Goal: Transaction & Acquisition: Book appointment/travel/reservation

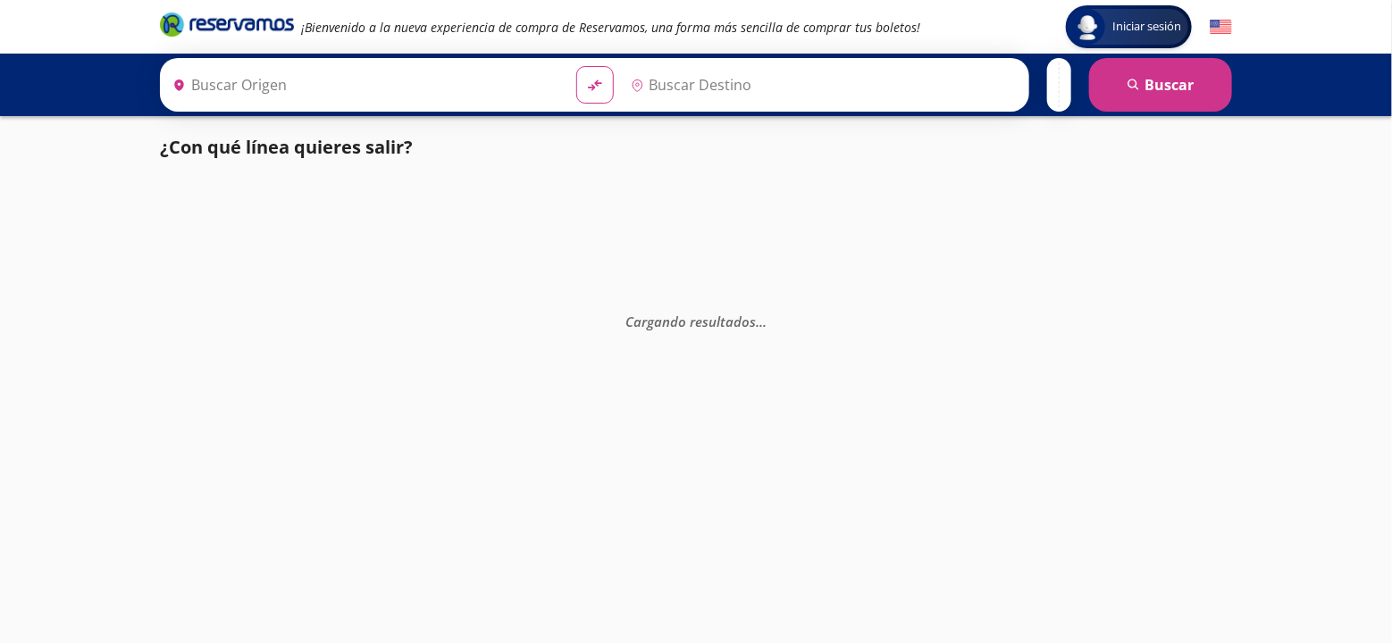
type input "[GEOGRAPHIC_DATA], [GEOGRAPHIC_DATA]"
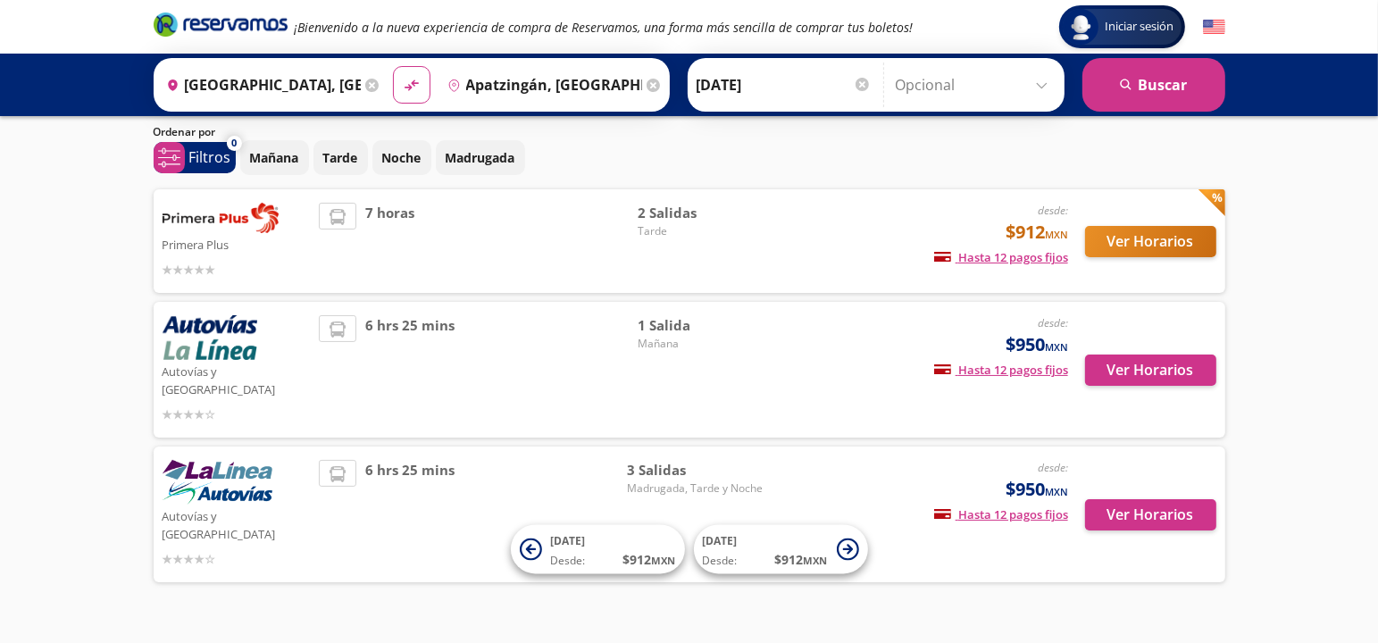
scroll to position [56, 0]
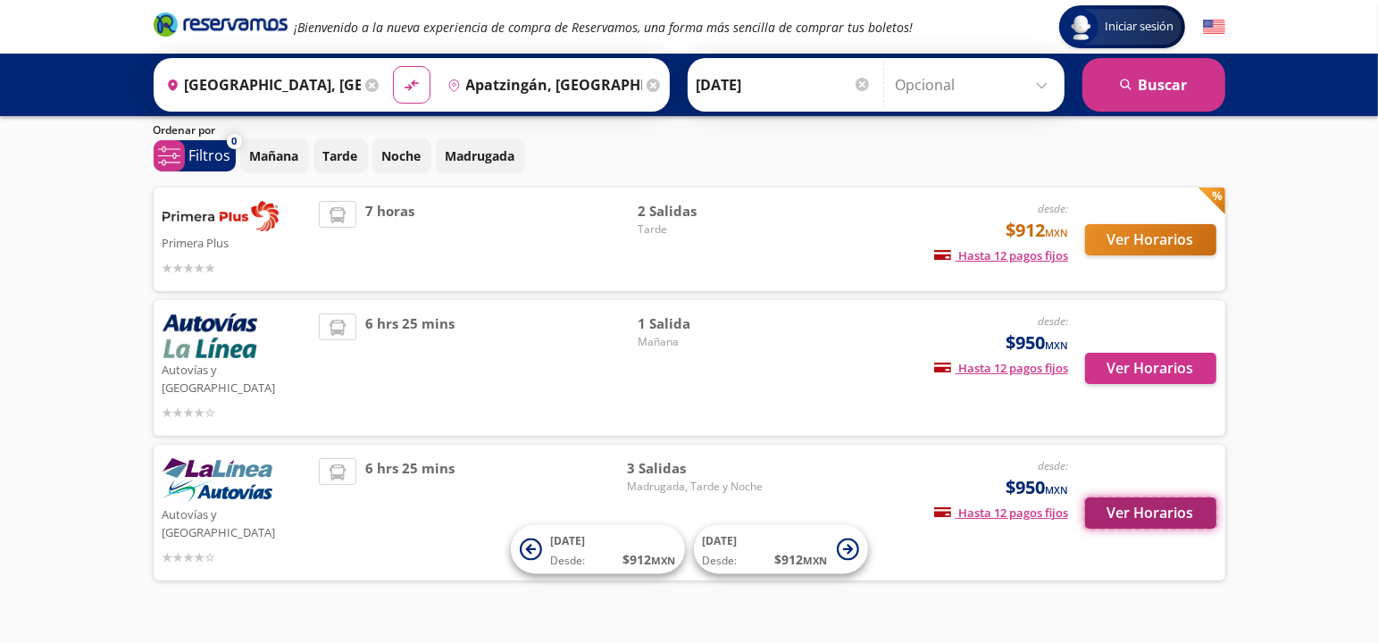
click at [1169, 498] on button "Ver Horarios" at bounding box center [1150, 513] width 131 height 31
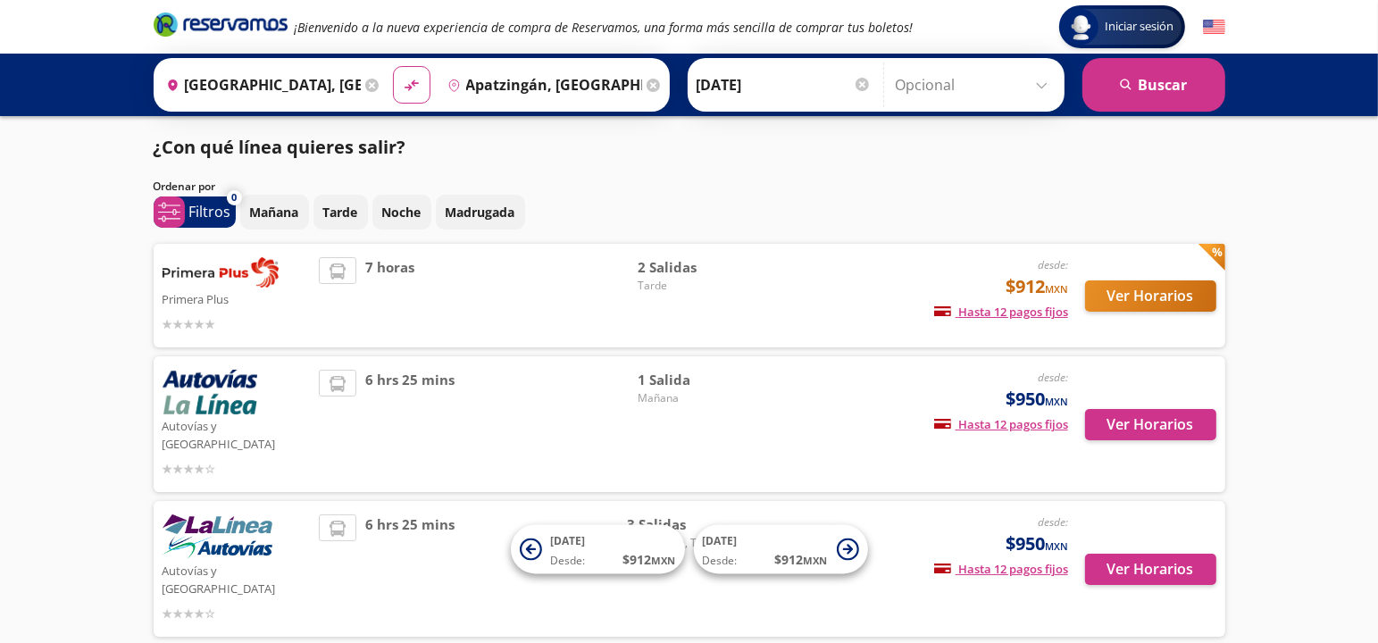
scroll to position [56, 0]
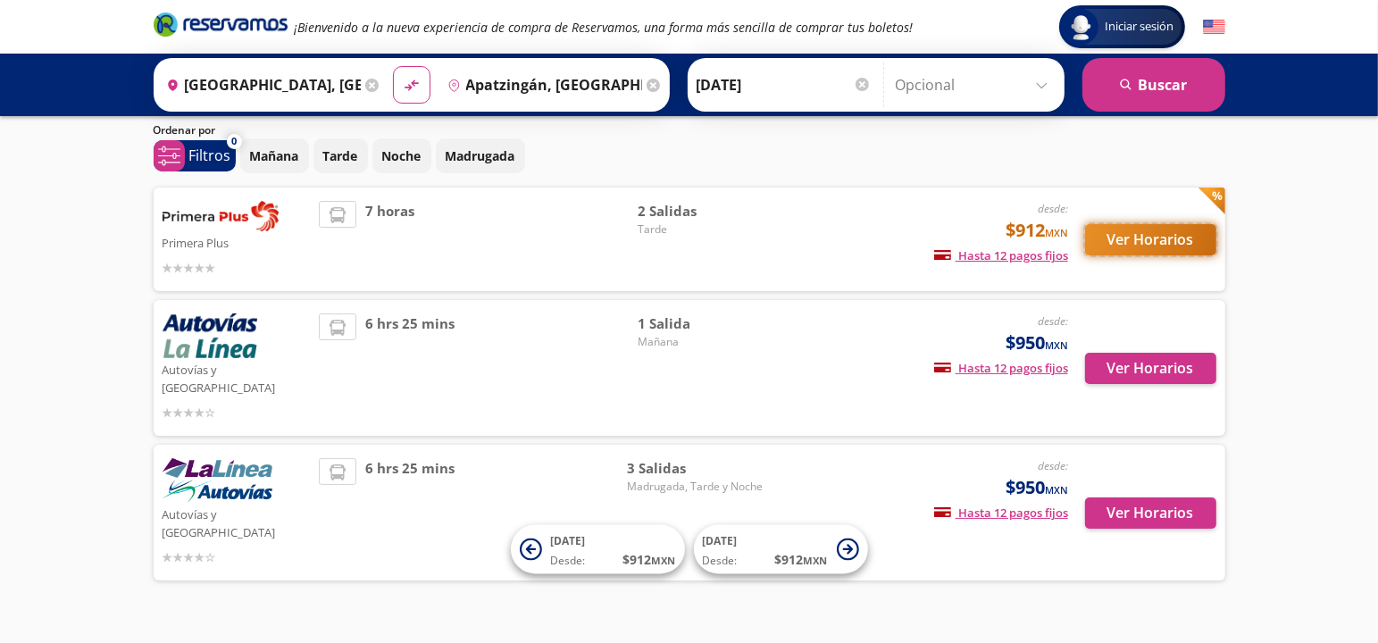
click at [1147, 233] on button "Ver Horarios" at bounding box center [1150, 239] width 131 height 31
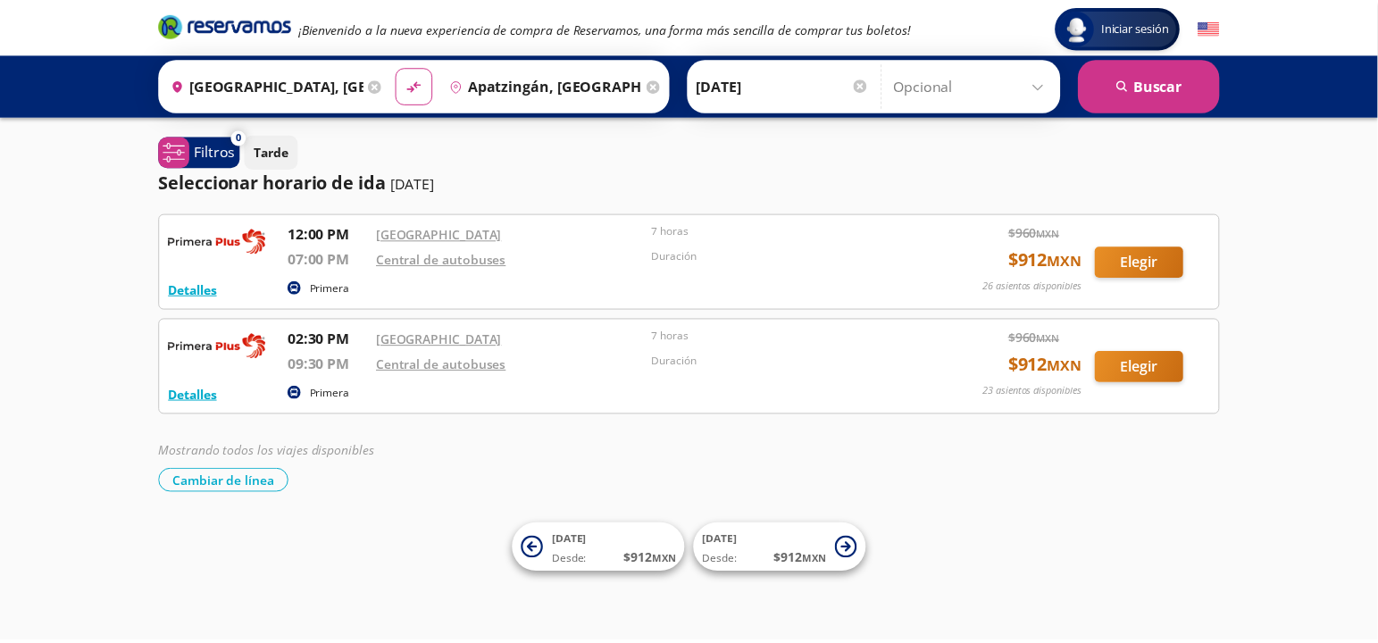
scroll to position [56, 0]
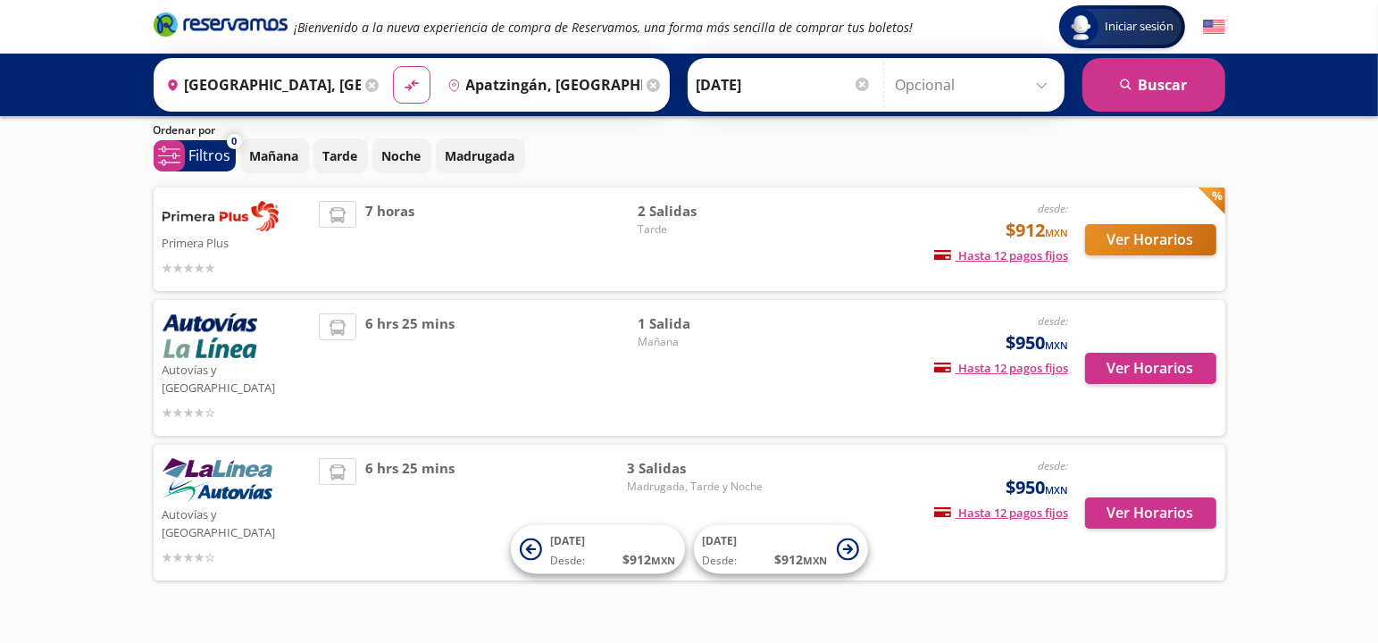
click at [224, 342] on img at bounding box center [210, 336] width 95 height 45
click at [1182, 361] on button "Ver Horarios" at bounding box center [1150, 368] width 131 height 31
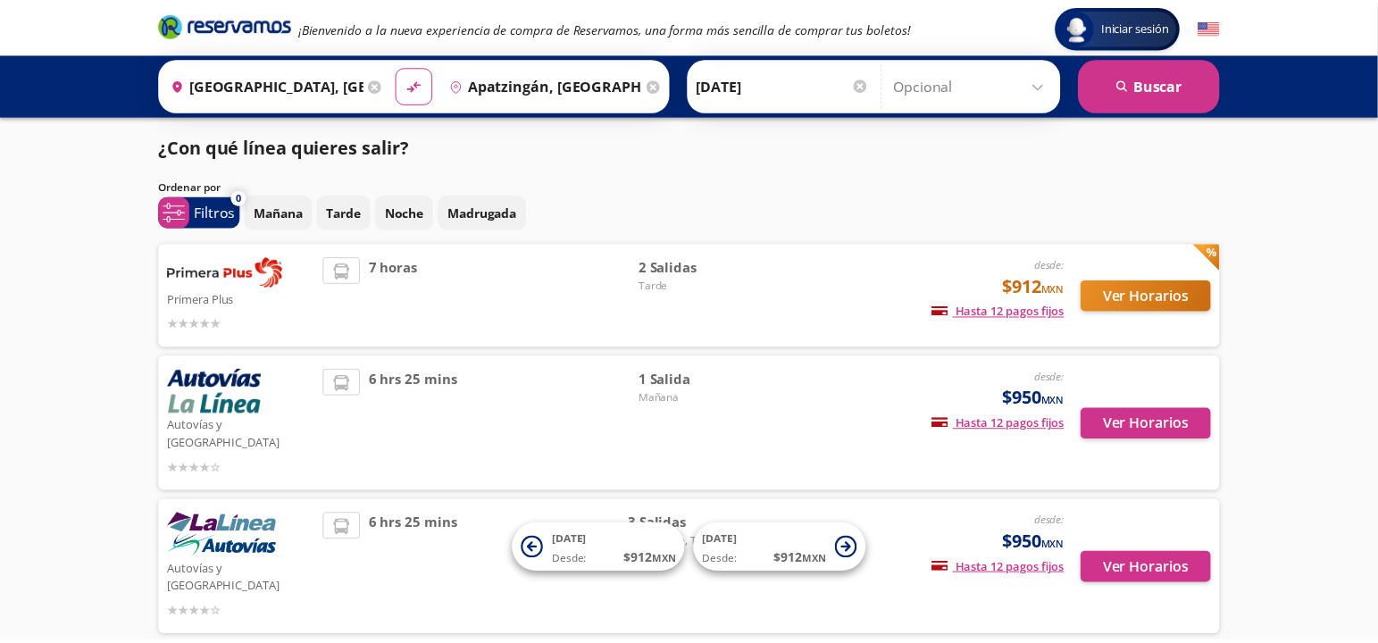
scroll to position [56, 0]
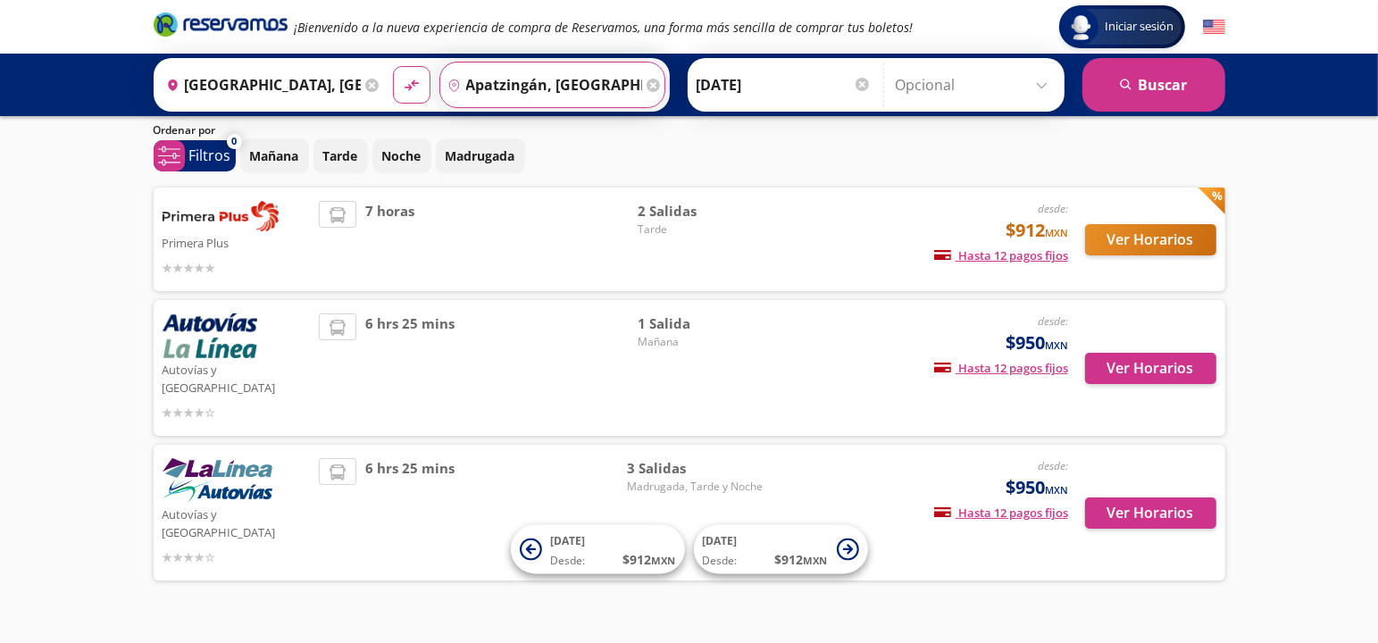
click at [518, 79] on input "Apatzingán, [GEOGRAPHIC_DATA]" at bounding box center [541, 85] width 202 height 45
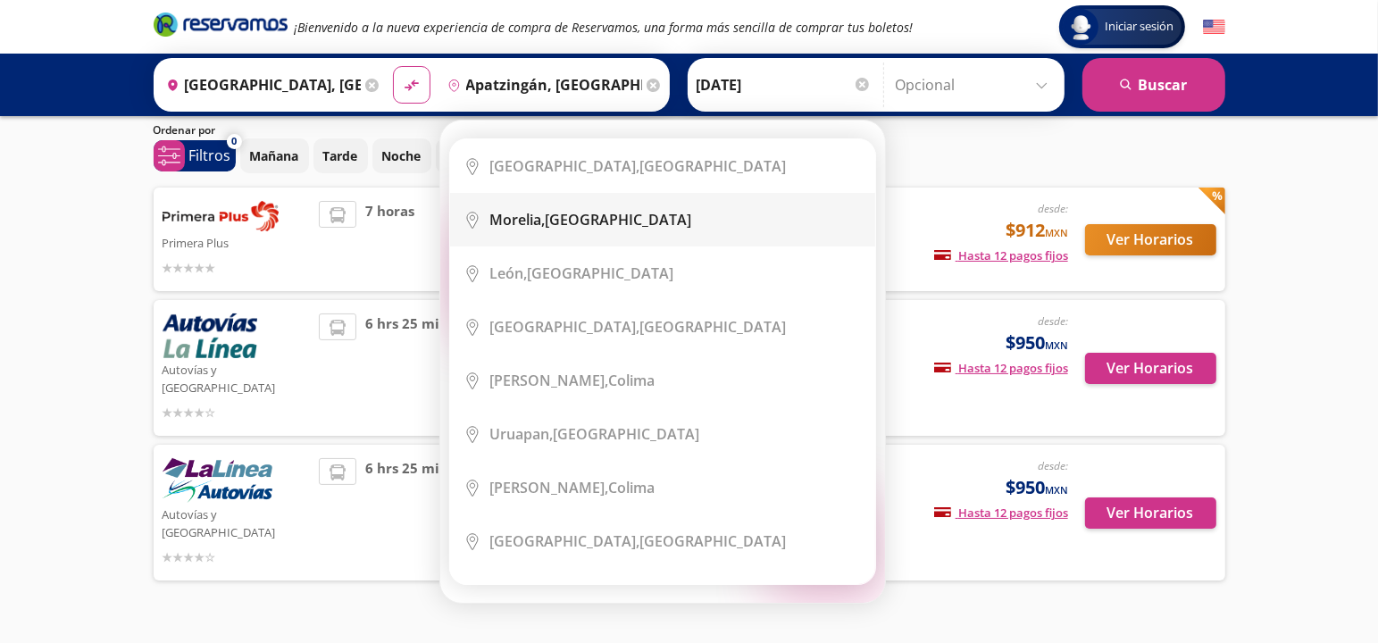
click at [583, 221] on div "[GEOGRAPHIC_DATA], [GEOGRAPHIC_DATA]" at bounding box center [591, 220] width 202 height 20
type input "[GEOGRAPHIC_DATA], [GEOGRAPHIC_DATA]"
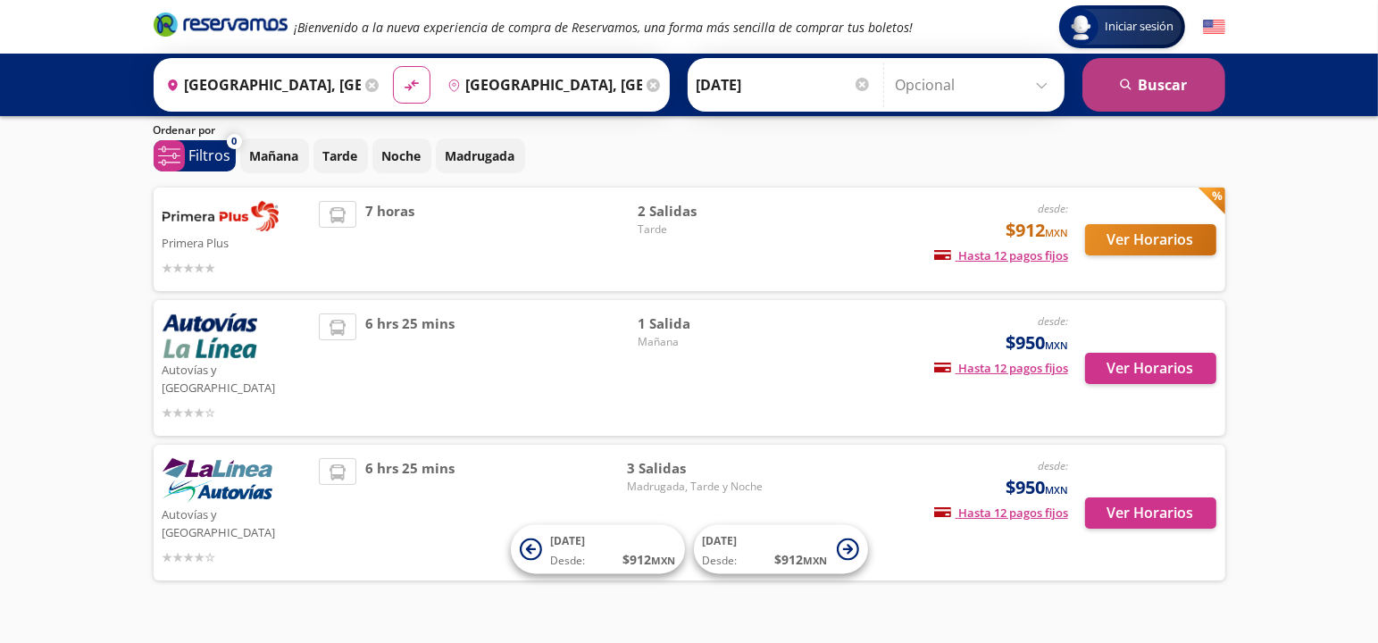
click at [1154, 92] on button "search [GEOGRAPHIC_DATA]" at bounding box center [1154, 85] width 143 height 54
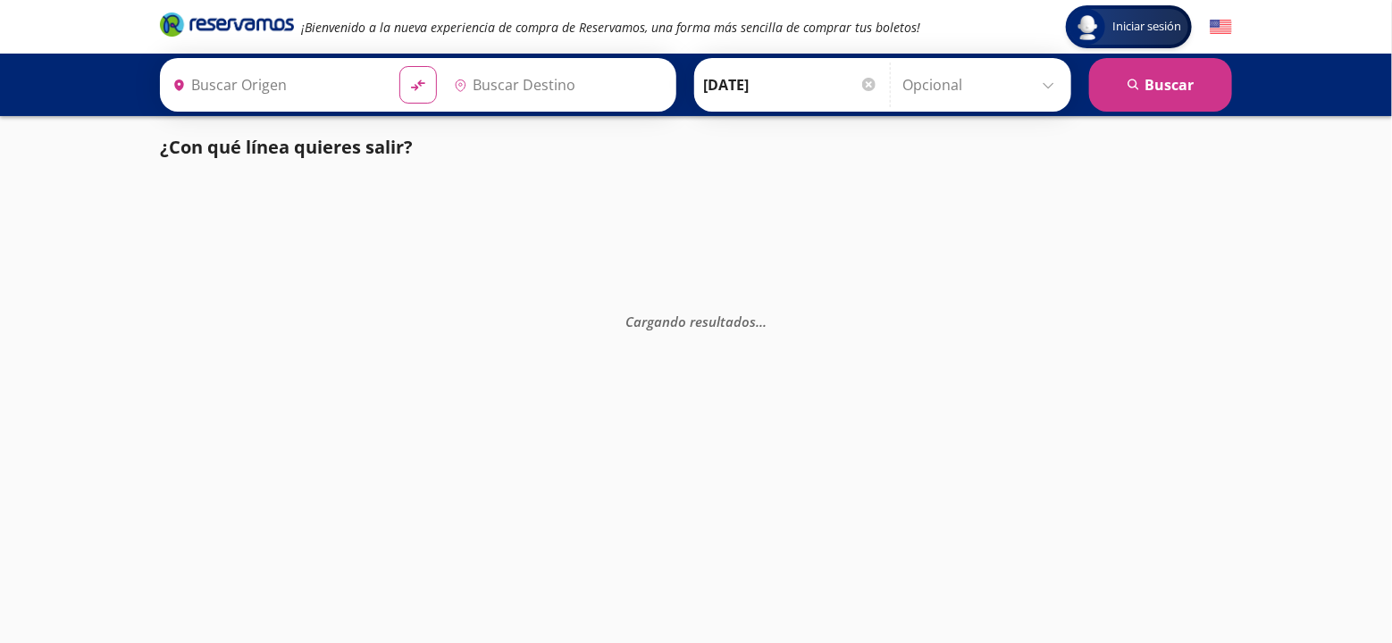
type input "[GEOGRAPHIC_DATA], [GEOGRAPHIC_DATA]"
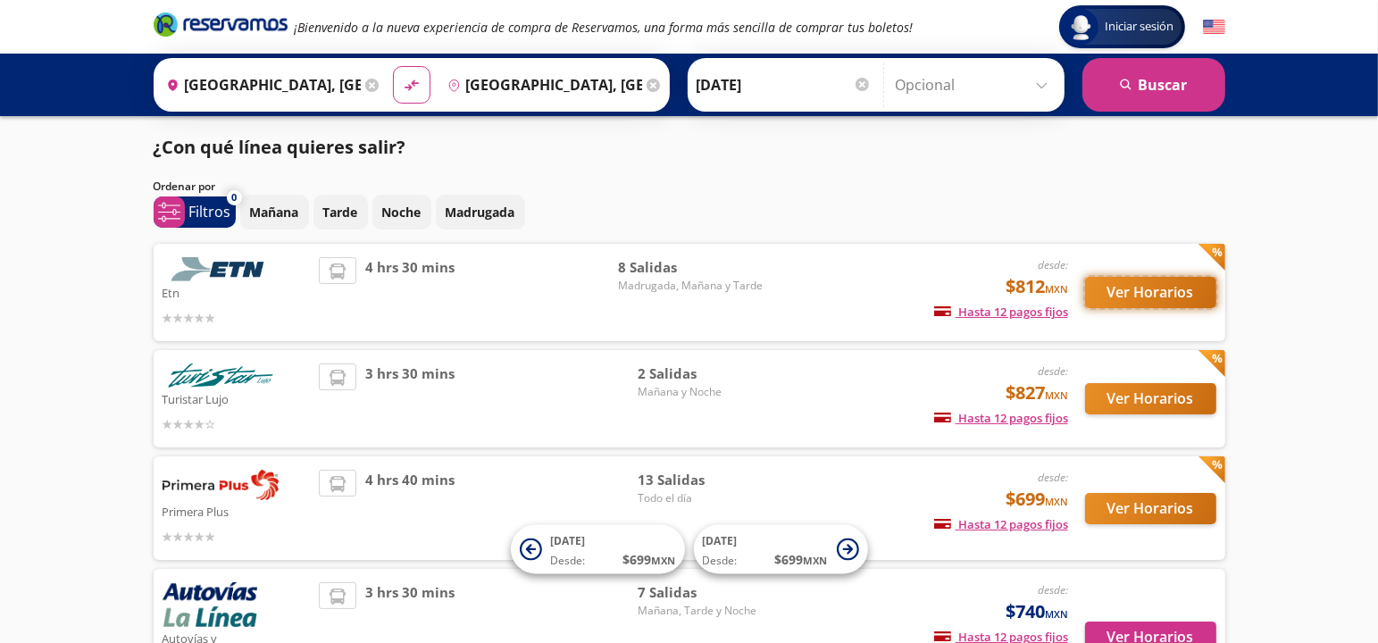
click at [1158, 292] on button "Ver Horarios" at bounding box center [1150, 292] width 131 height 31
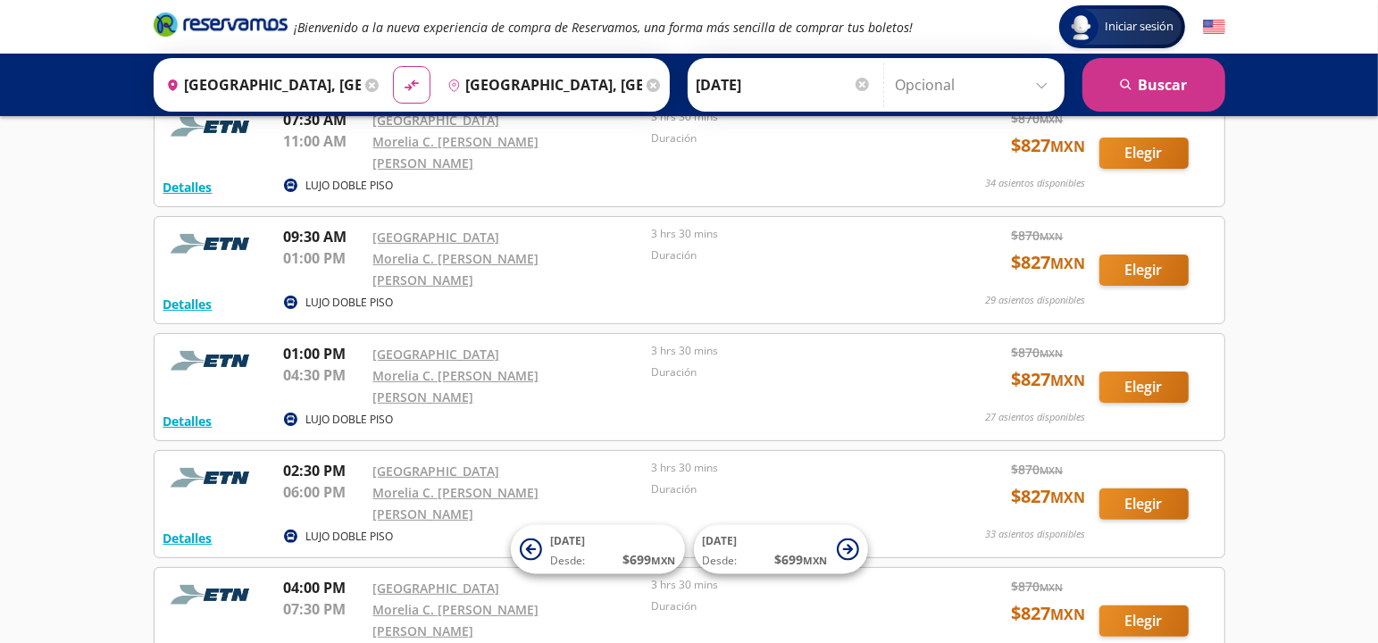
scroll to position [331, 0]
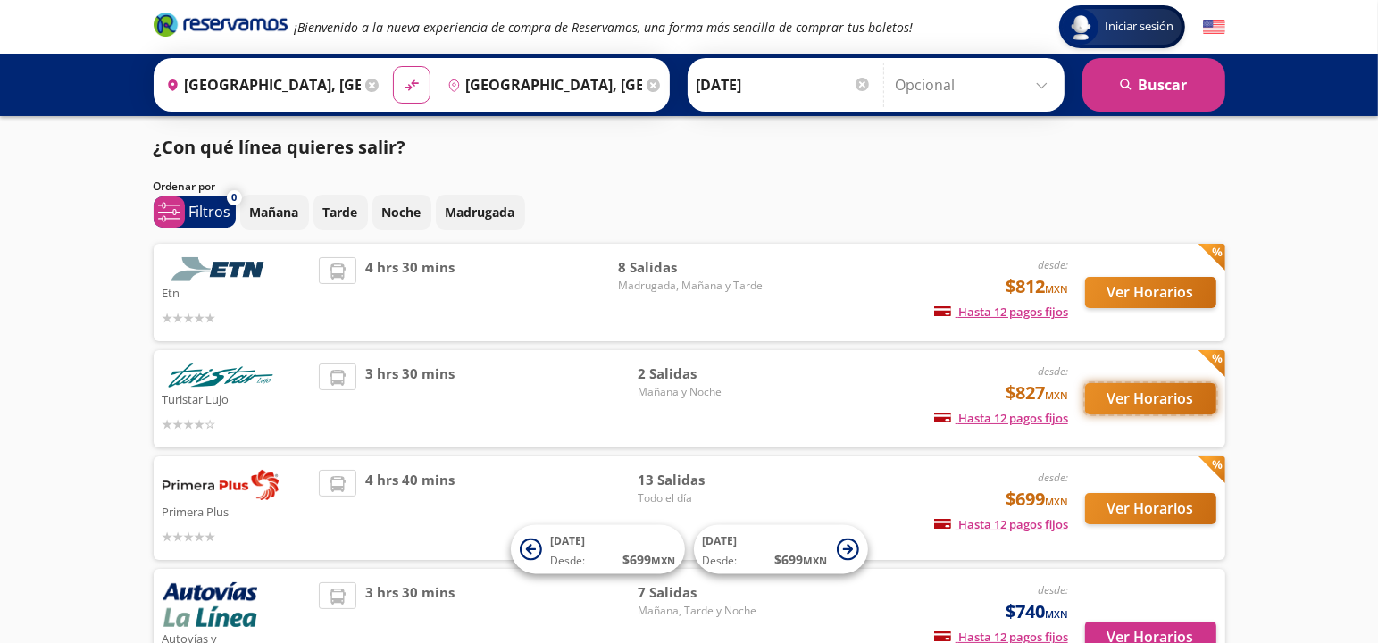
click at [1162, 397] on button "Ver Horarios" at bounding box center [1150, 398] width 131 height 31
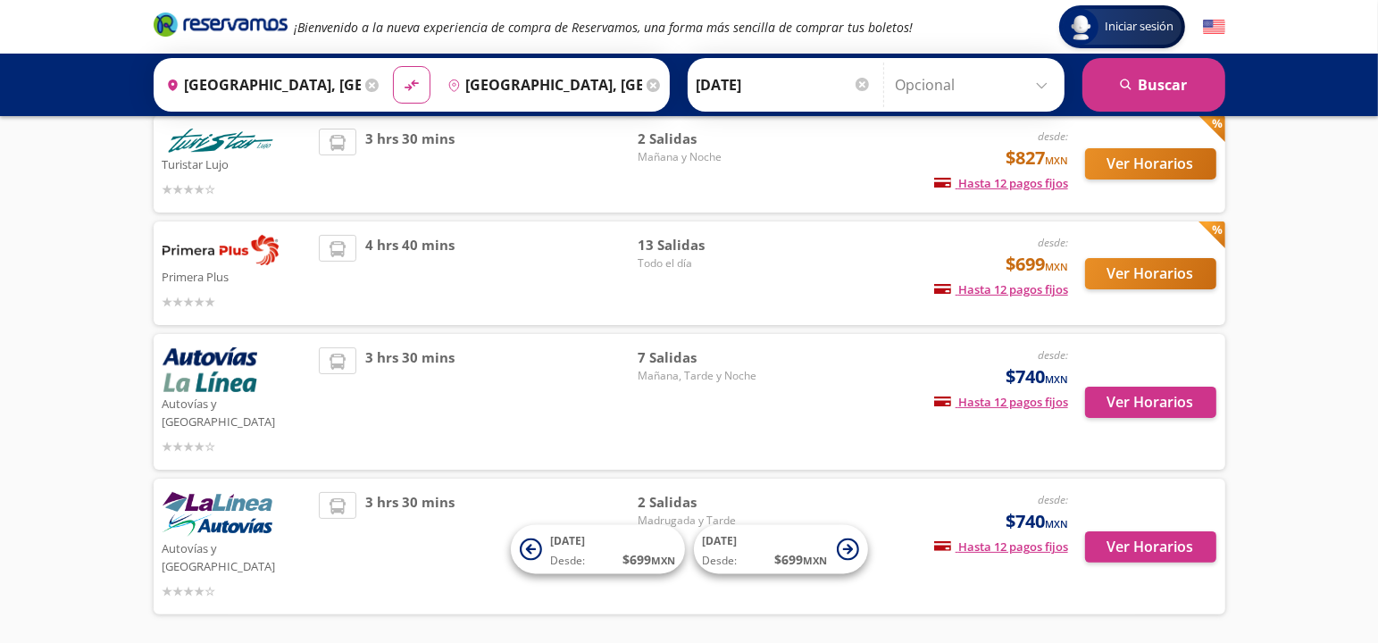
scroll to position [238, 0]
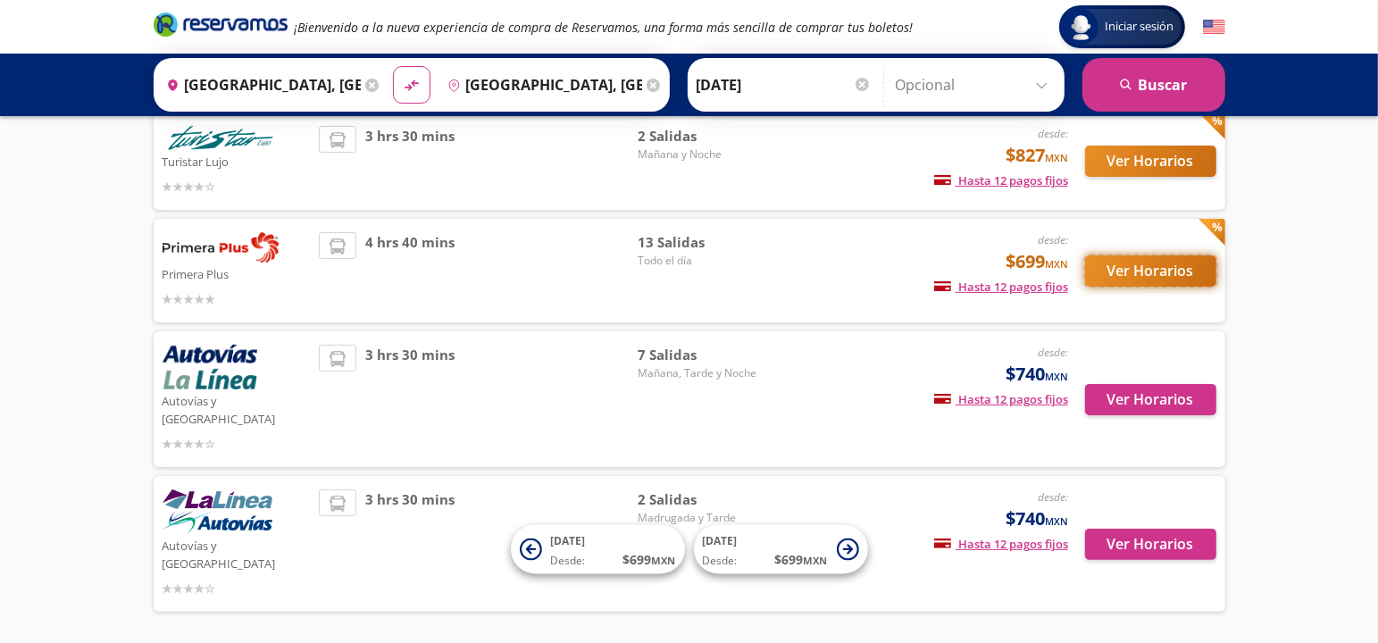
click at [1133, 268] on button "Ver Horarios" at bounding box center [1150, 270] width 131 height 31
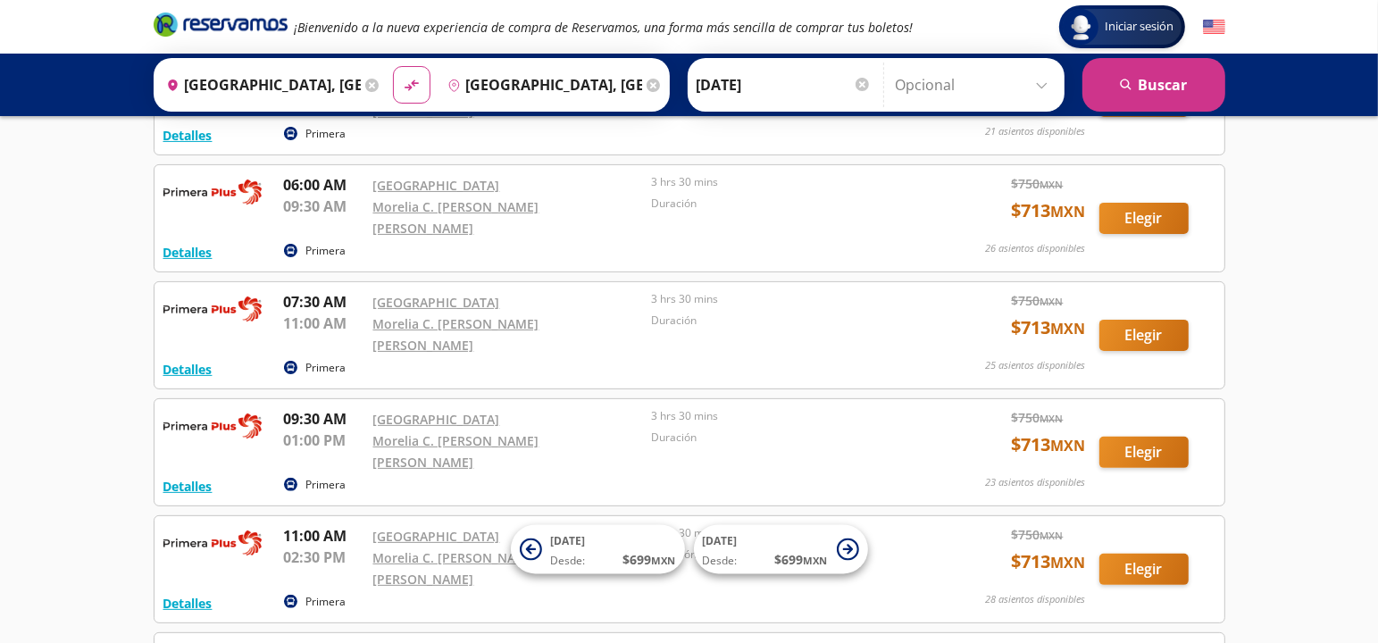
scroll to position [183, 0]
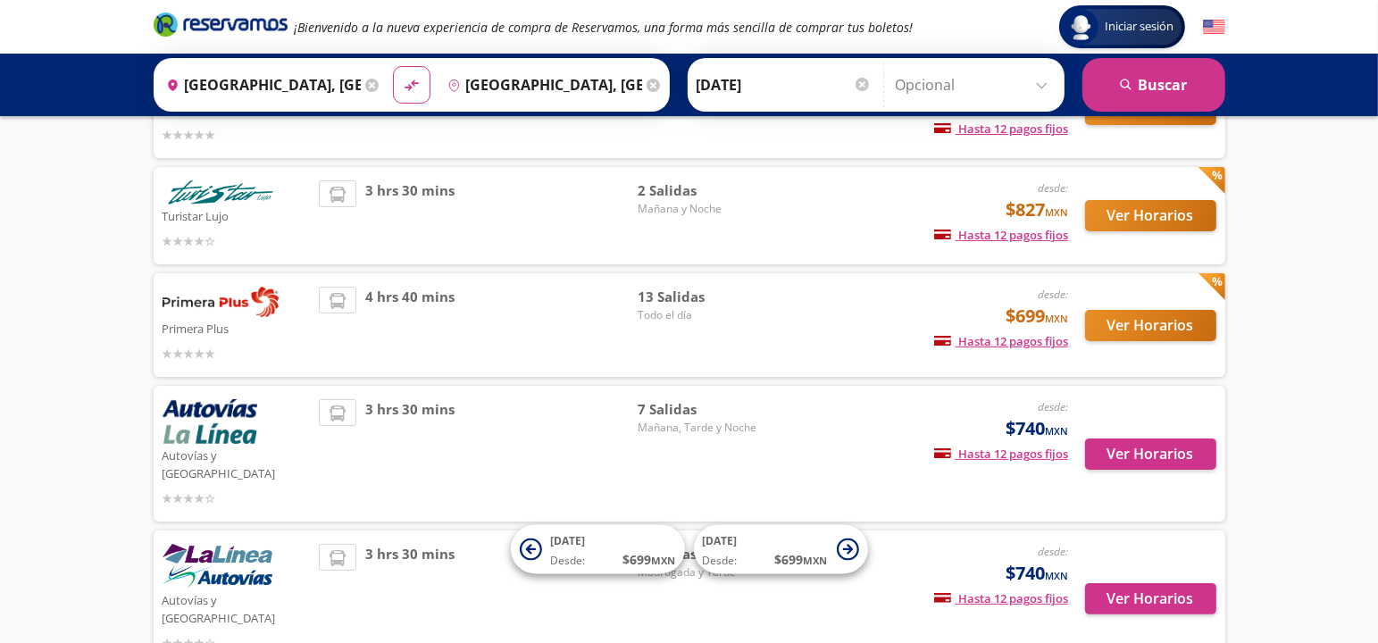
scroll to position [238, 0]
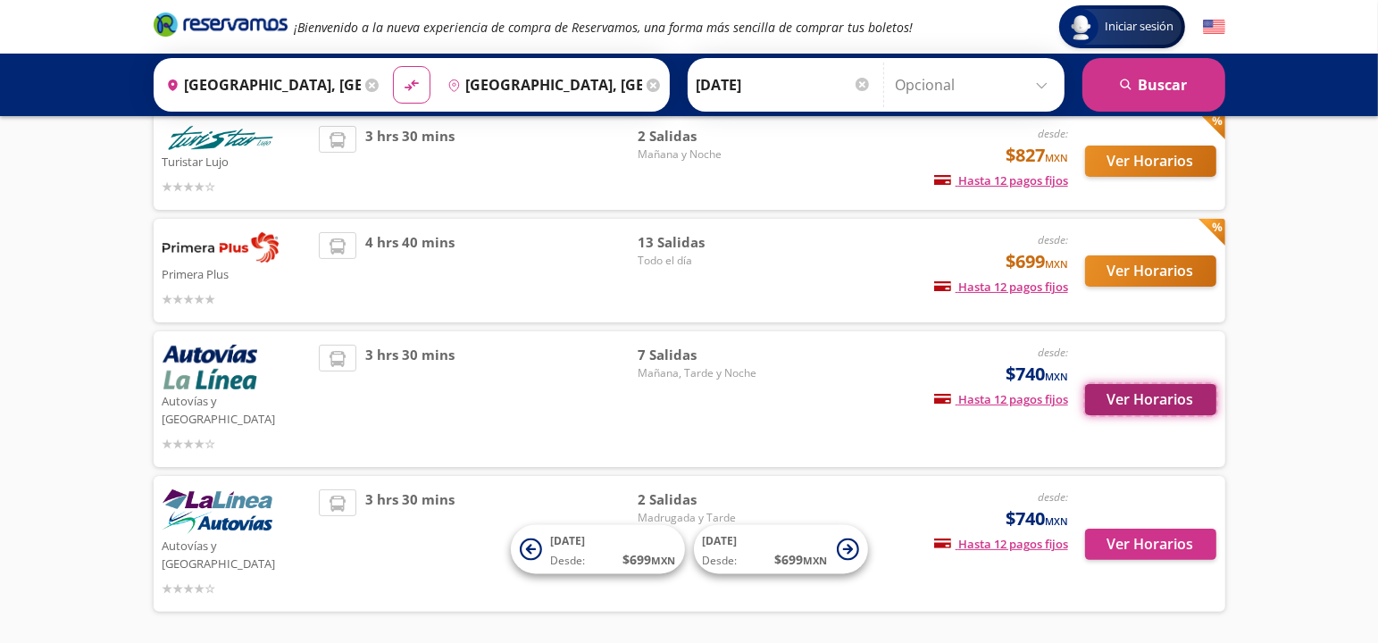
click at [1142, 390] on button "Ver Horarios" at bounding box center [1150, 399] width 131 height 31
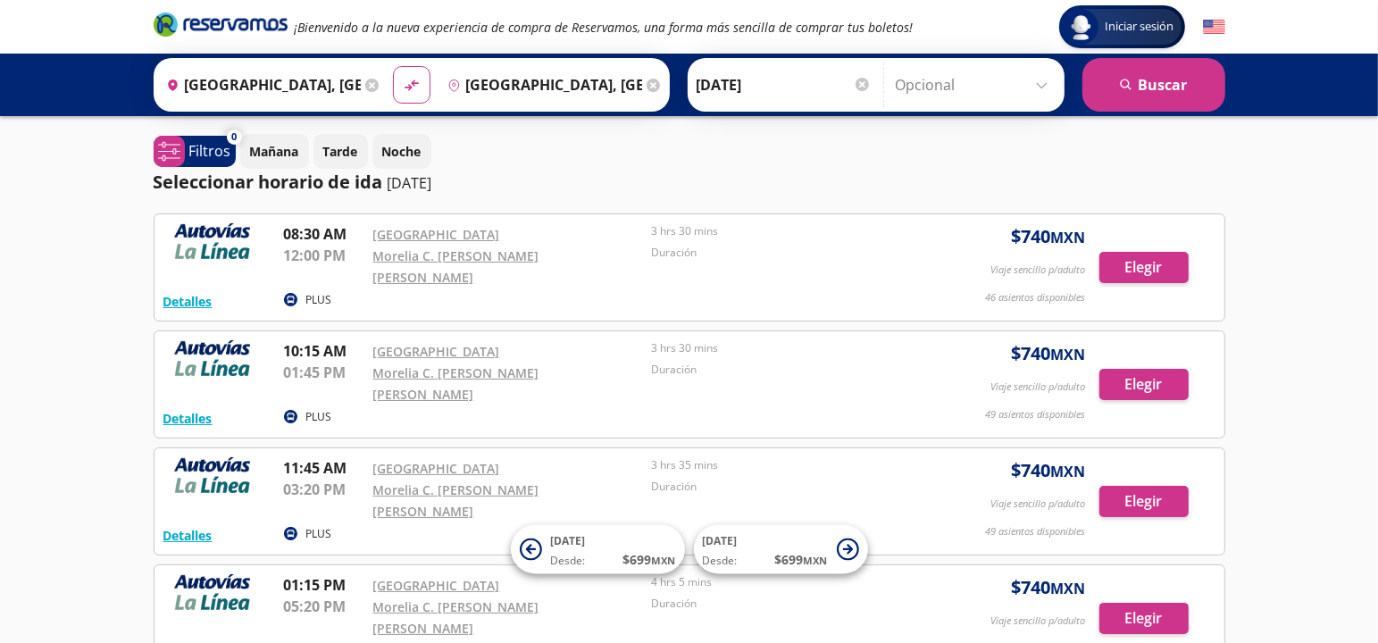
scroll to position [238, 0]
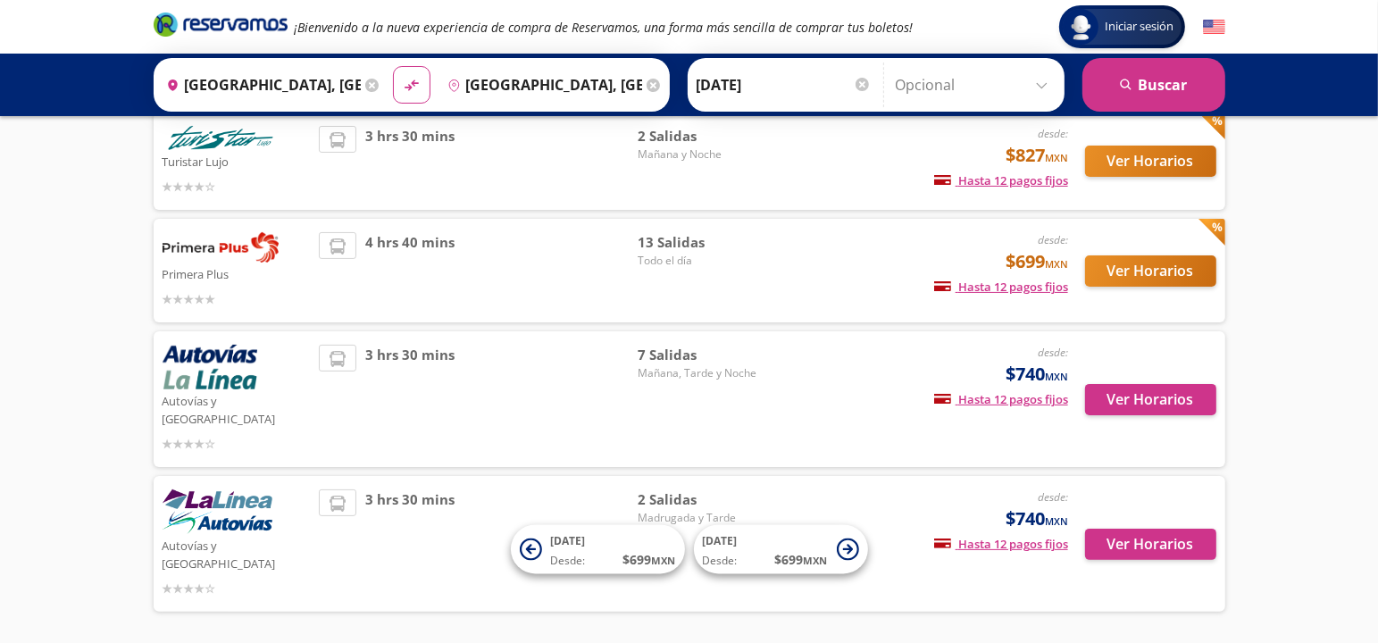
click at [588, 88] on input "[GEOGRAPHIC_DATA], [GEOGRAPHIC_DATA]" at bounding box center [541, 85] width 202 height 45
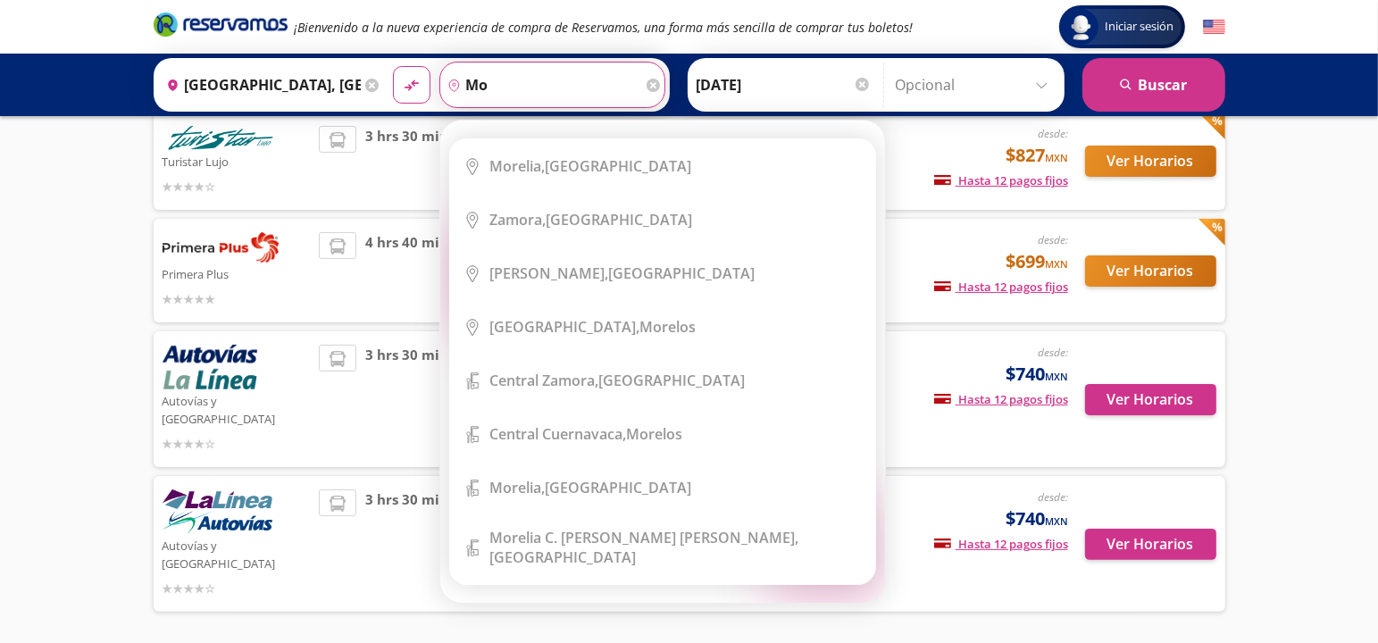
type input "m"
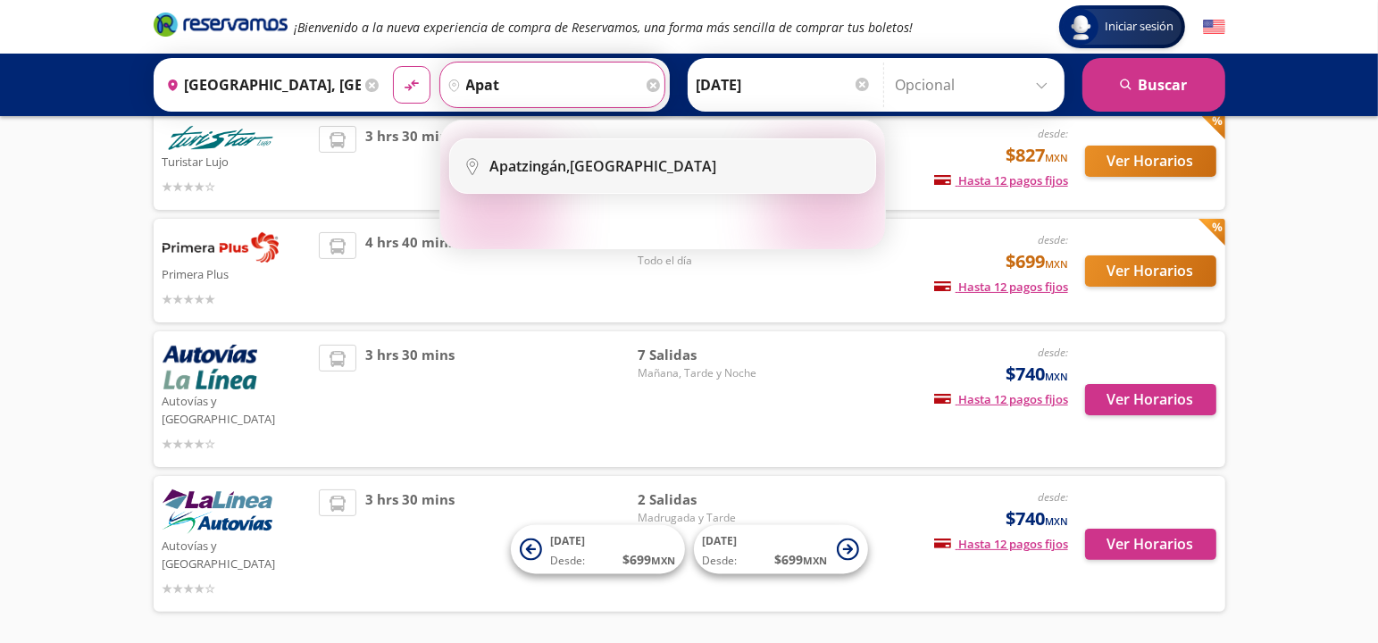
click at [559, 163] on b "Apatzingán," at bounding box center [530, 166] width 80 height 20
type input "Apatzingán, [GEOGRAPHIC_DATA]"
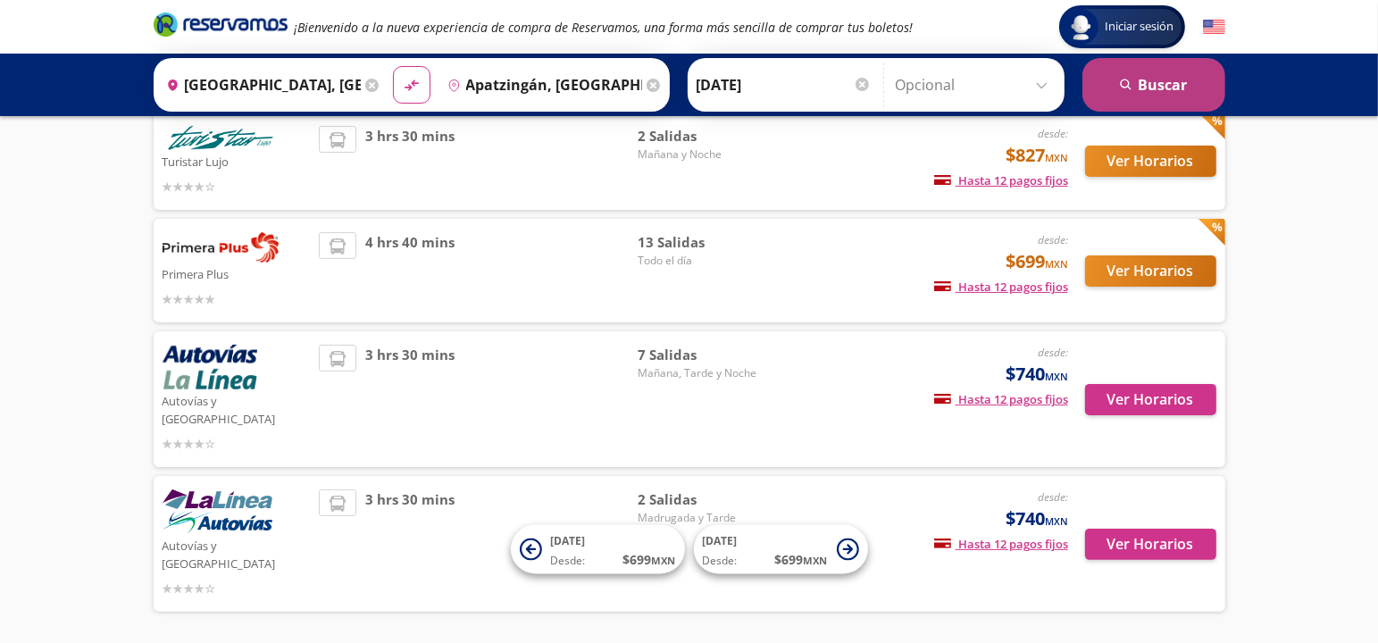
click at [1105, 92] on button "search [GEOGRAPHIC_DATA]" at bounding box center [1154, 85] width 143 height 54
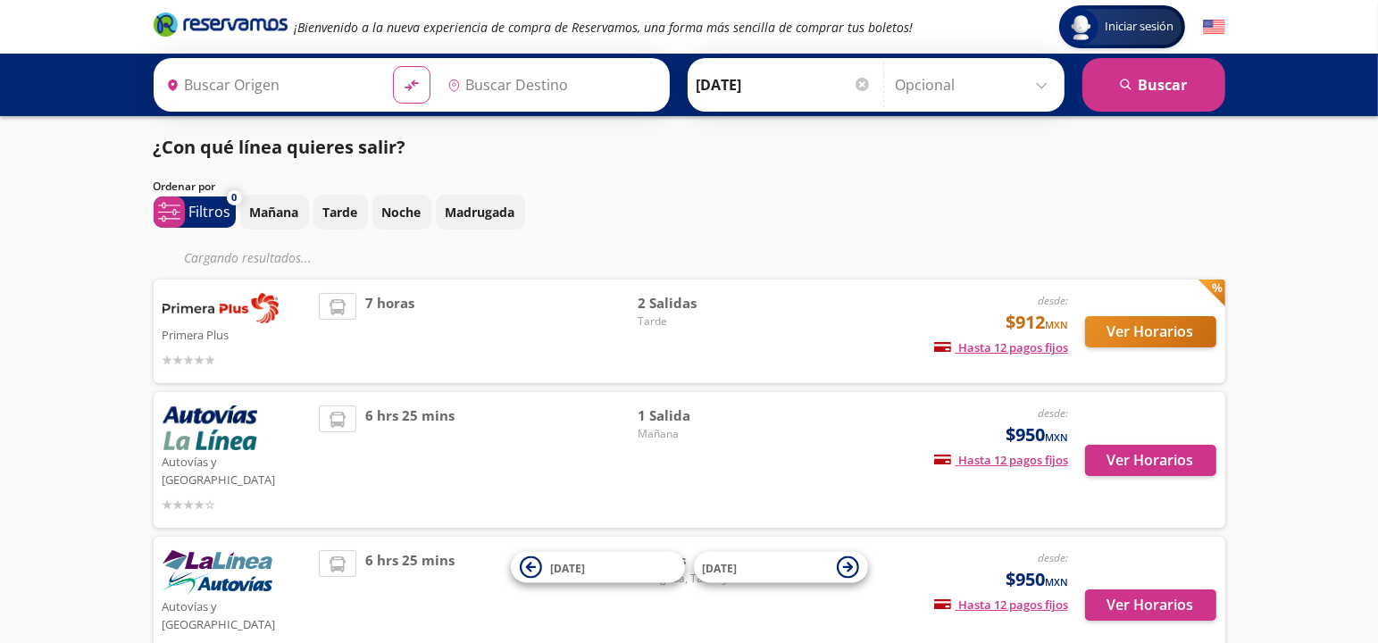
type input "Apatzingán, [GEOGRAPHIC_DATA]"
type input "[GEOGRAPHIC_DATA], [GEOGRAPHIC_DATA]"
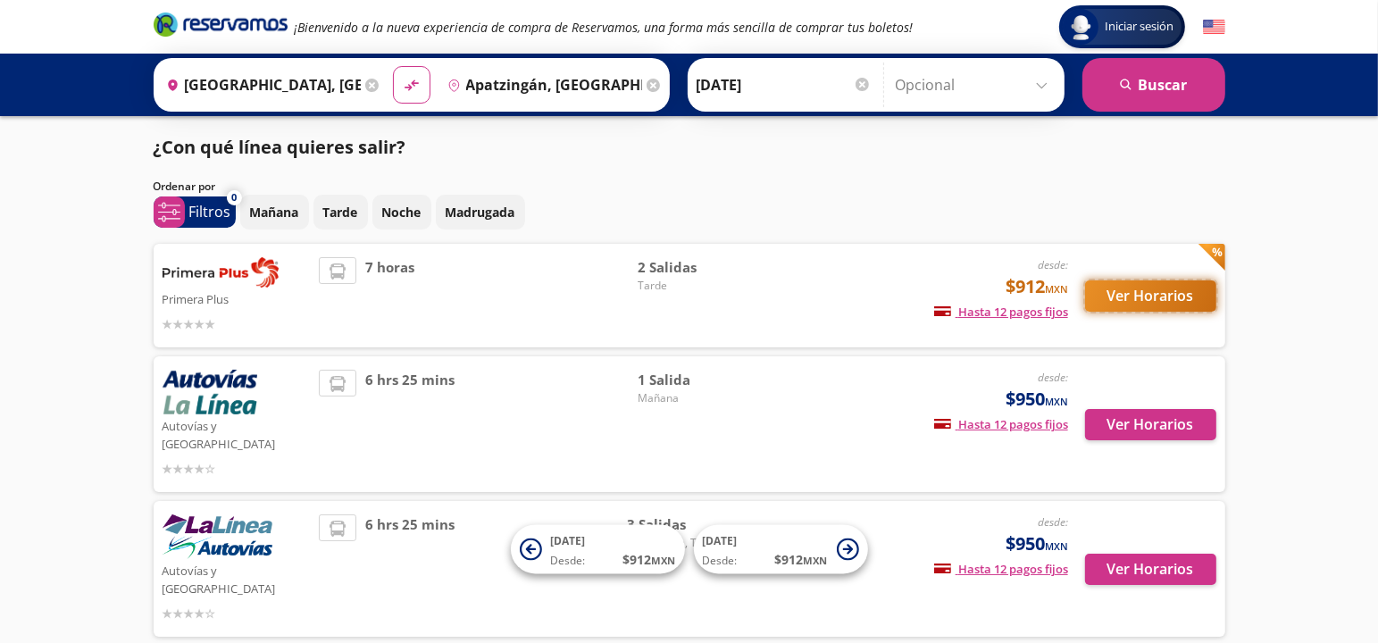
click at [1168, 291] on button "Ver Horarios" at bounding box center [1150, 296] width 131 height 31
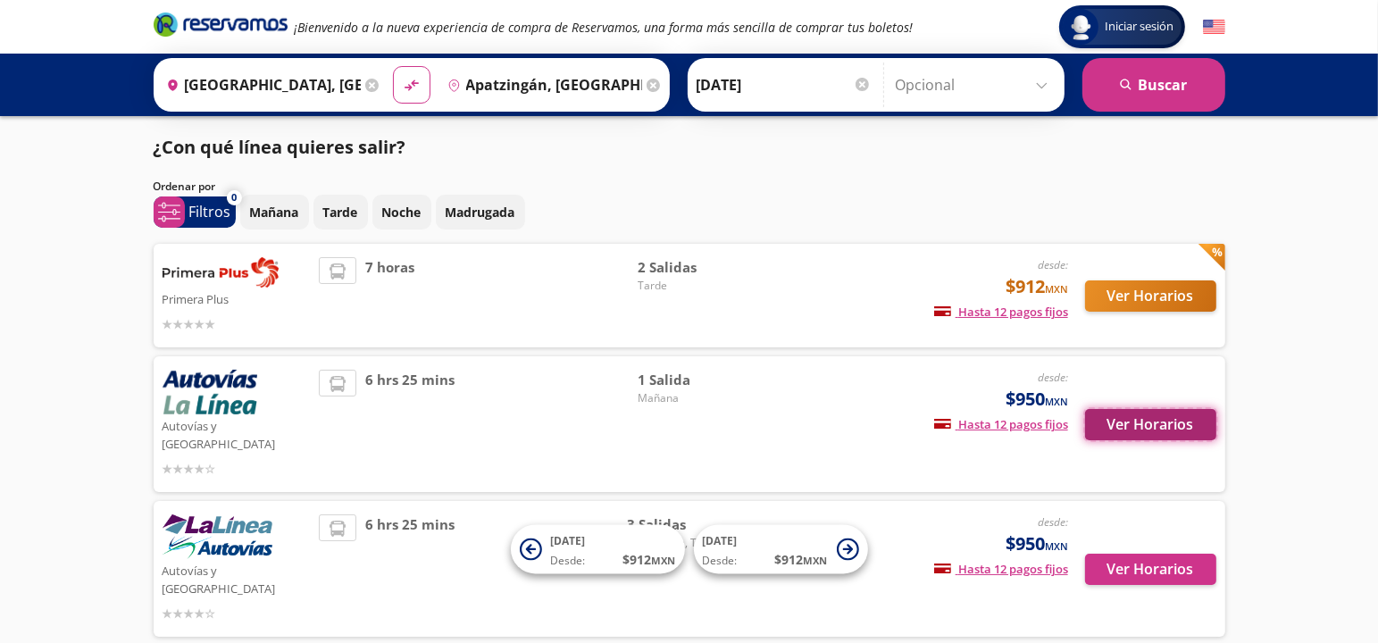
click at [1178, 415] on button "Ver Horarios" at bounding box center [1150, 424] width 131 height 31
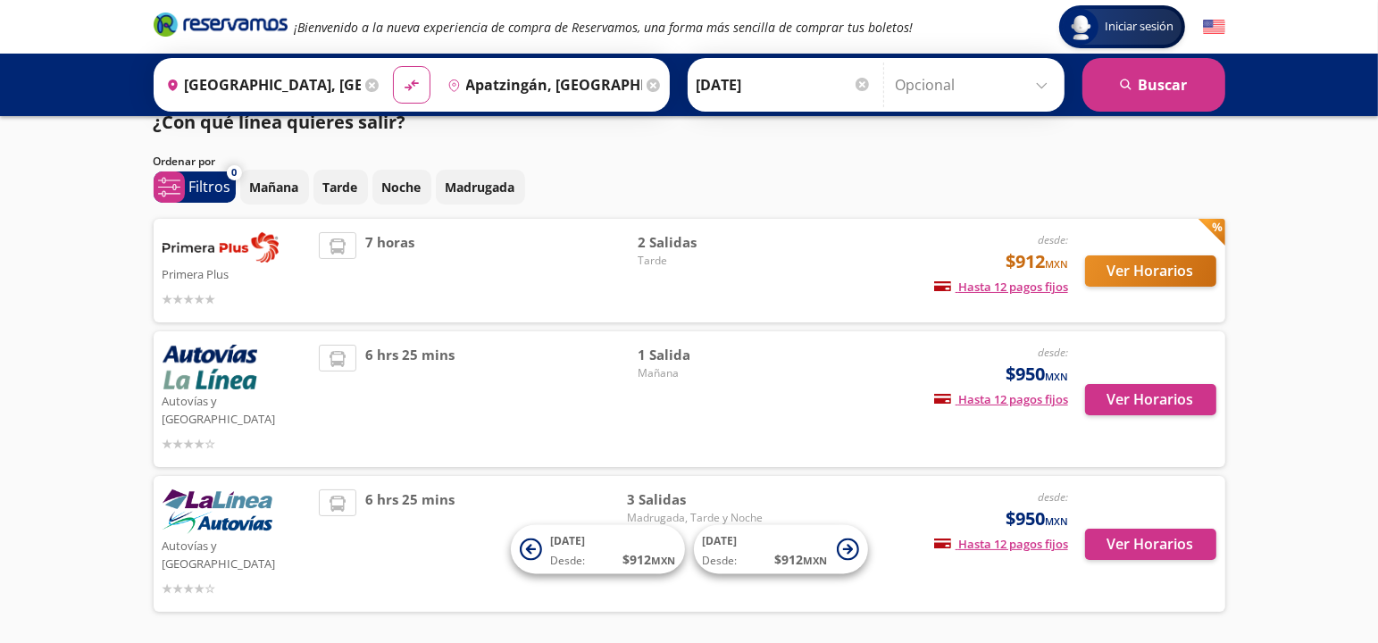
scroll to position [56, 0]
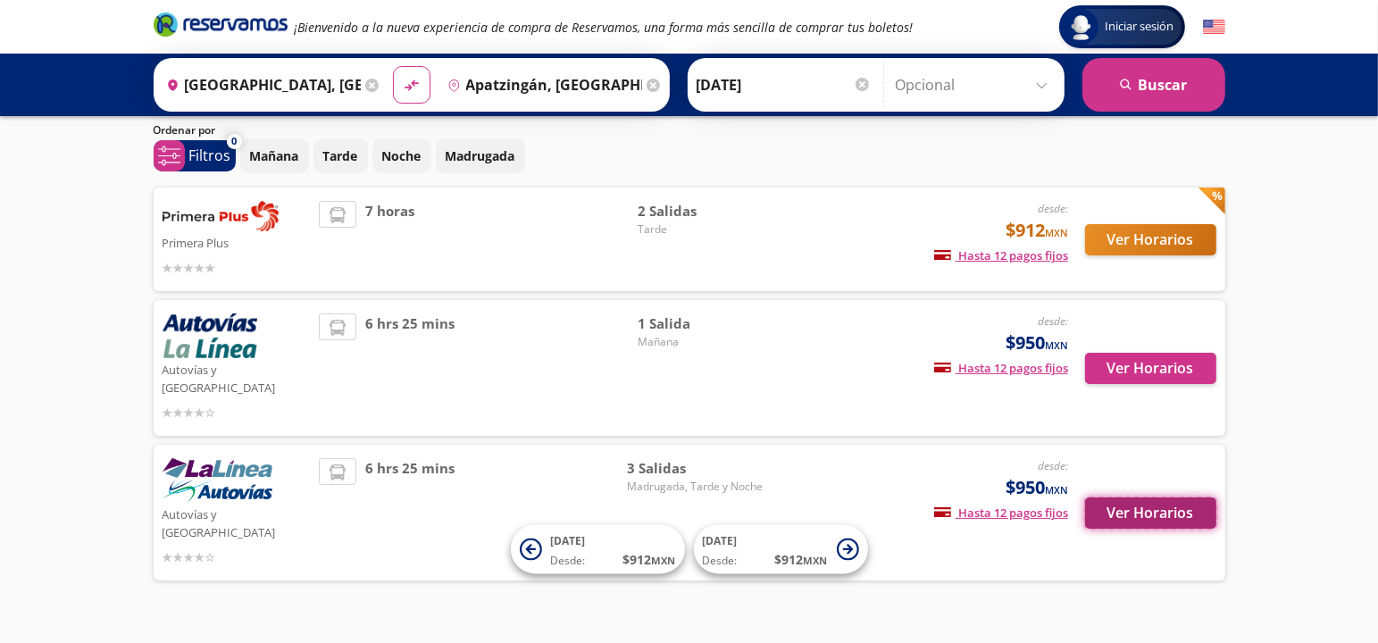
click at [1177, 498] on button "Ver Horarios" at bounding box center [1150, 513] width 131 height 31
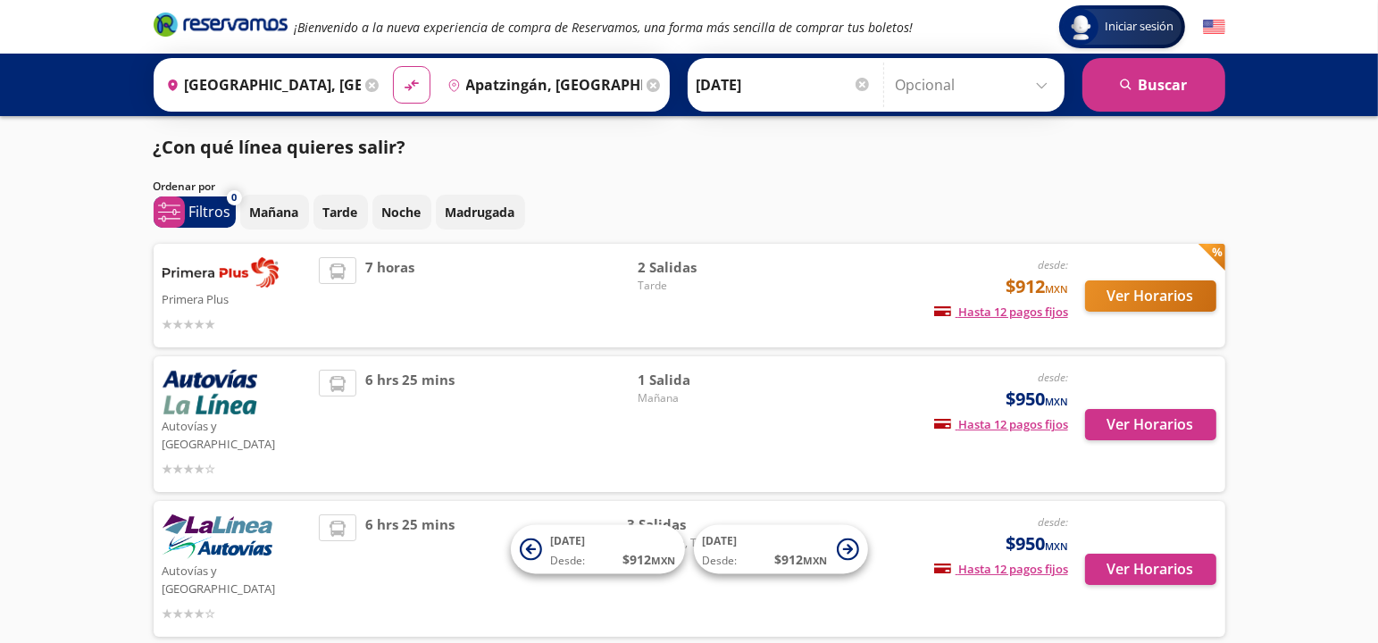
scroll to position [56, 0]
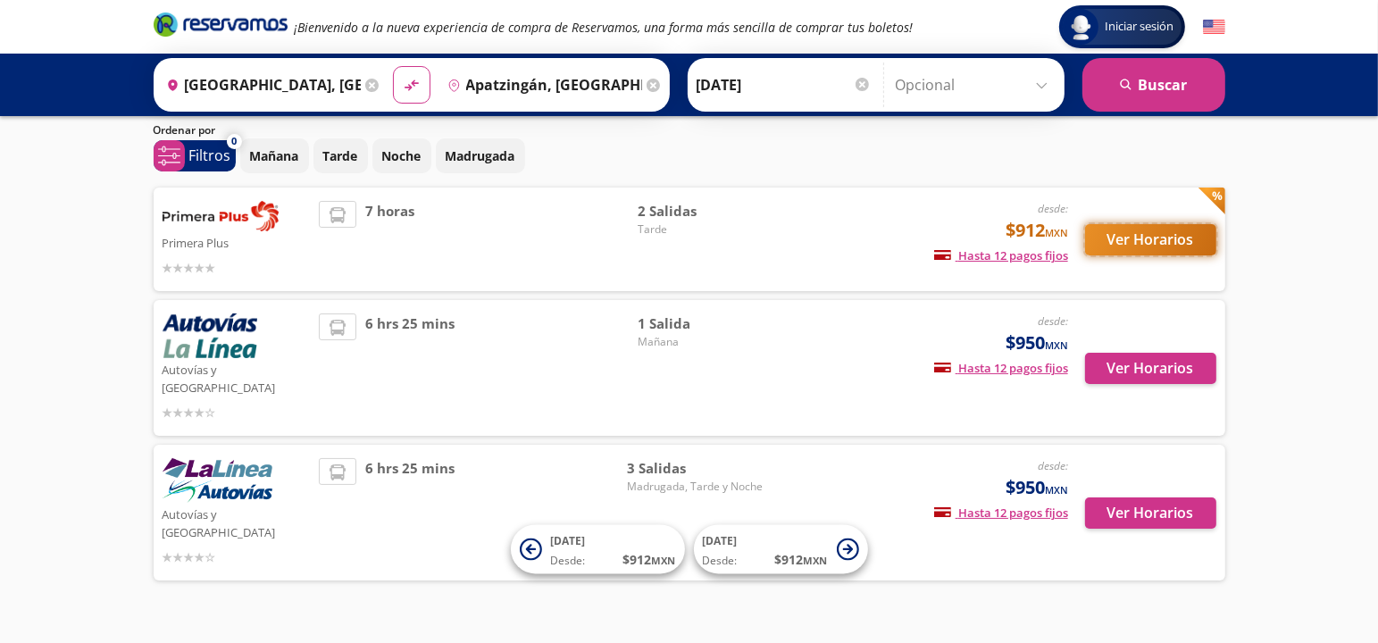
click at [1155, 231] on button "Ver Horarios" at bounding box center [1150, 239] width 131 height 31
